Goal: Find specific page/section: Find specific page/section

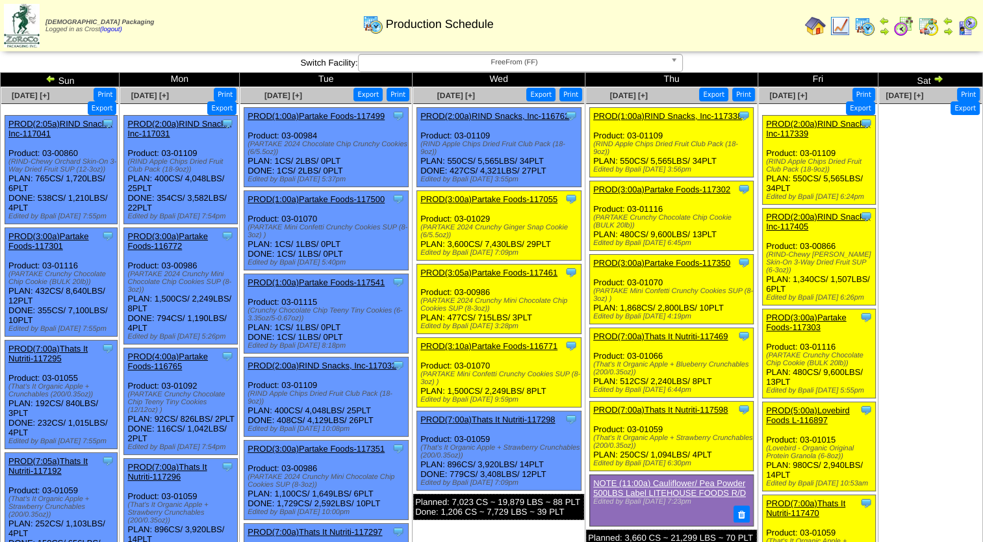
click at [495, 64] on span "FreeFrom (FF)" at bounding box center [514, 63] width 301 height 16
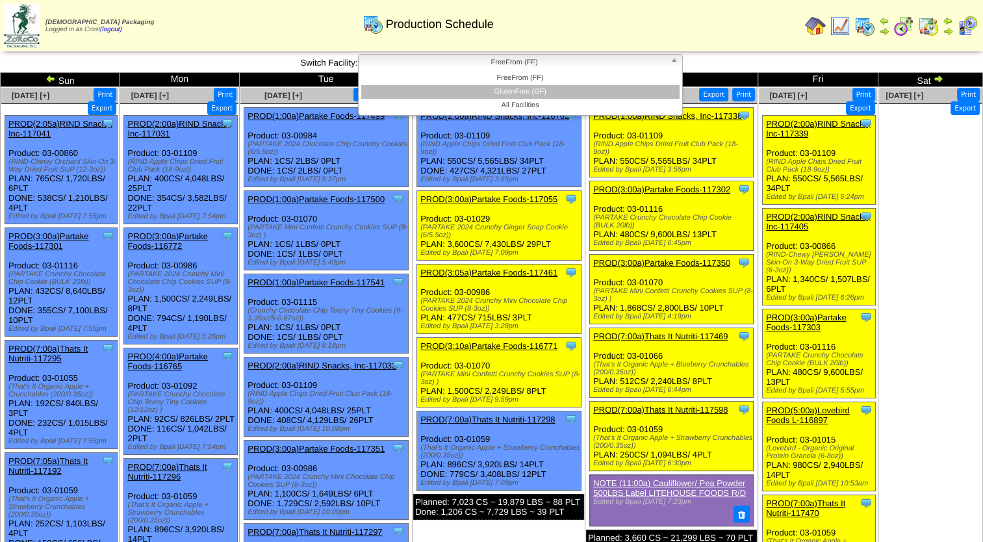
click at [507, 88] on li "GlutenFree (GF)" at bounding box center [520, 92] width 318 height 14
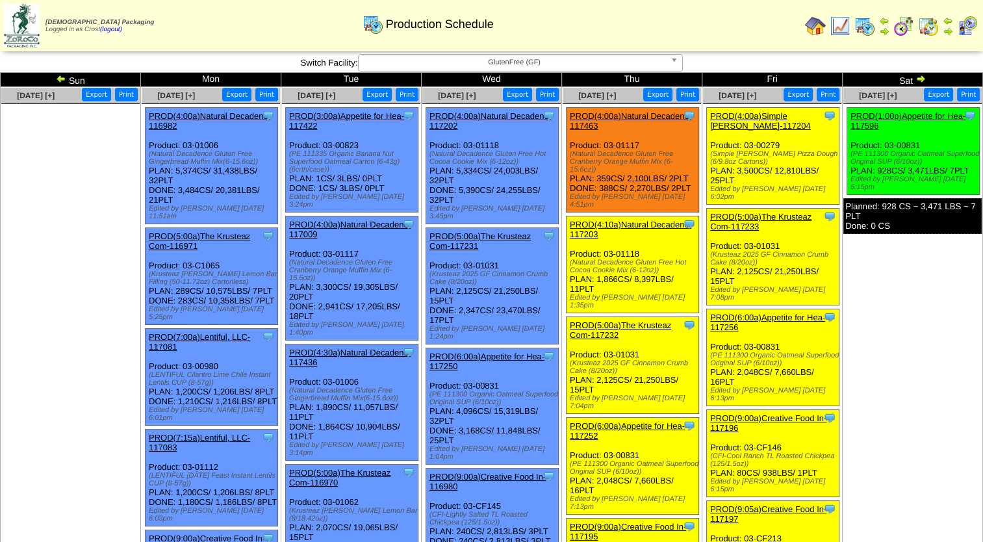
click at [537, 61] on span "GlutenFree (GF)" at bounding box center [514, 63] width 301 height 16
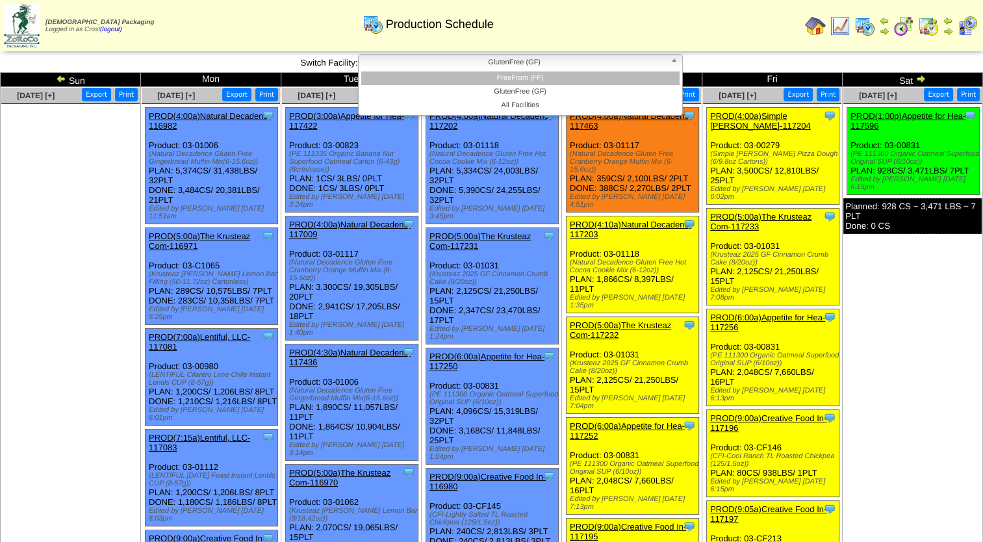
click at [533, 77] on li "FreeFrom (FF)" at bounding box center [520, 78] width 318 height 14
